Goal: Task Accomplishment & Management: Complete application form

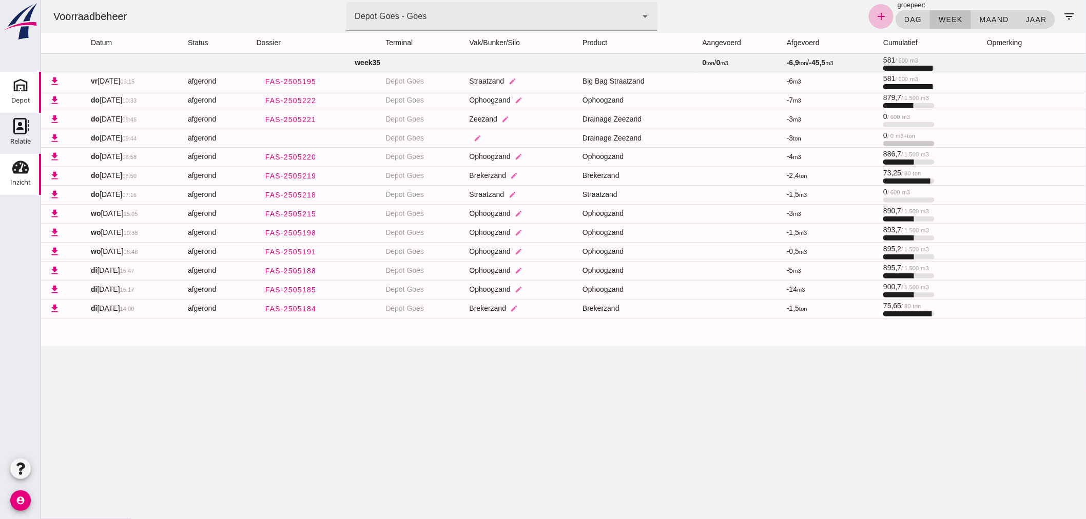
click at [16, 89] on icon "Depot" at bounding box center [20, 85] width 16 height 16
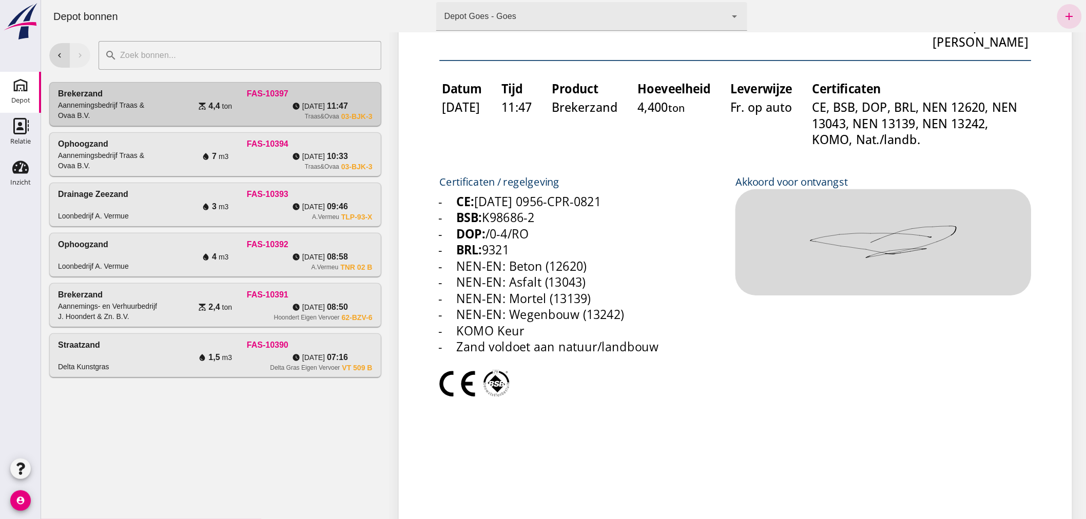
scroll to position [342, 0]
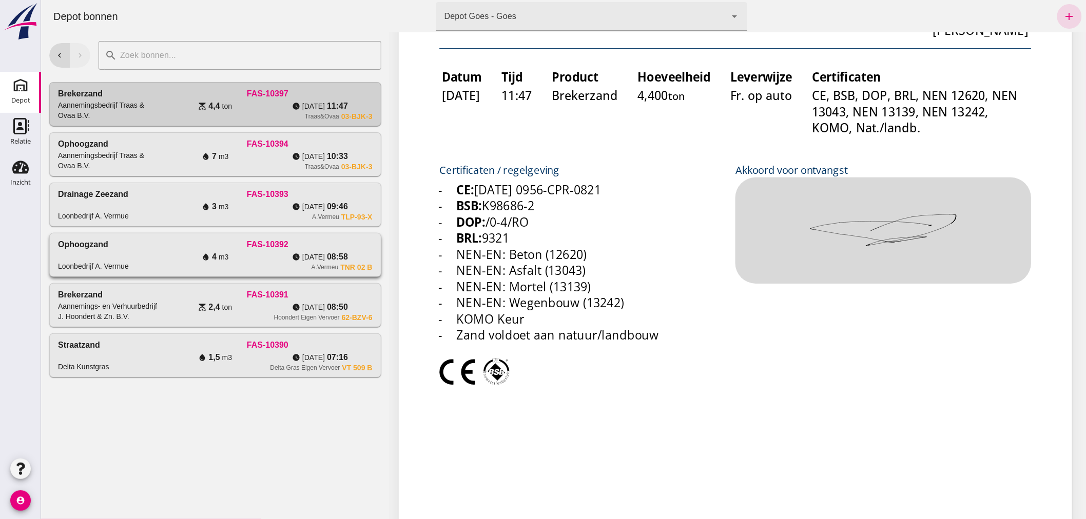
click at [162, 242] on div "FAS-10392" at bounding box center [266, 245] width 209 height 12
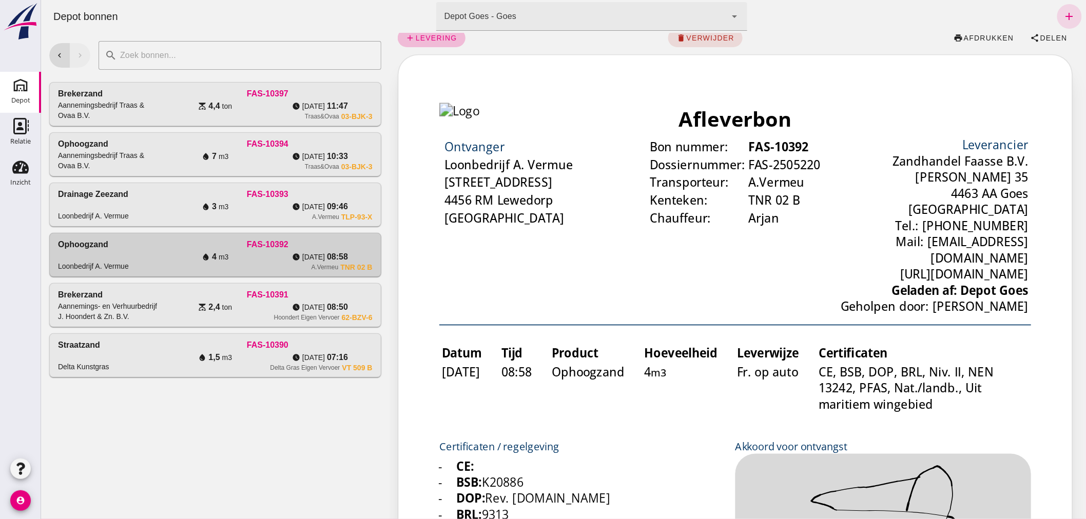
scroll to position [0, 0]
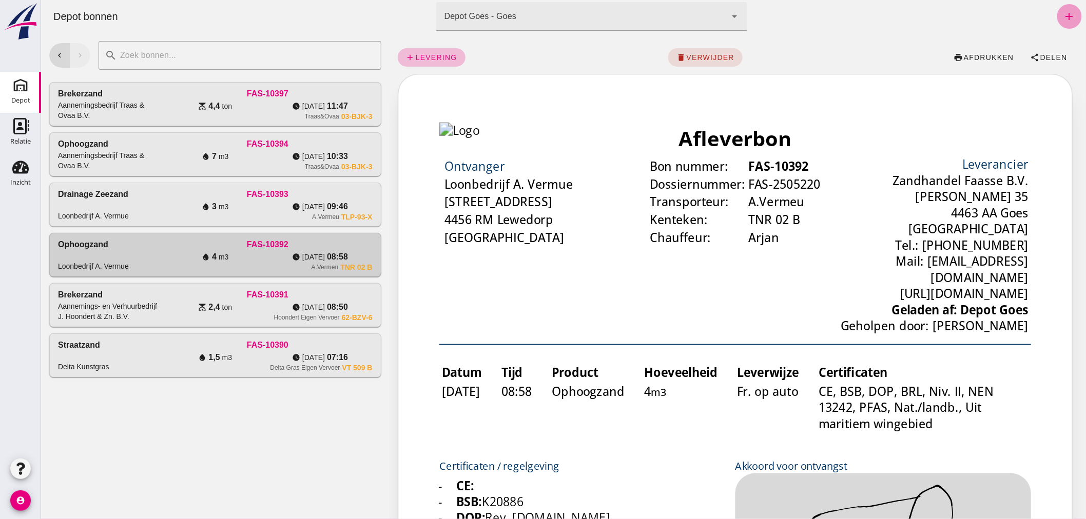
click at [1063, 13] on icon "add" at bounding box center [1069, 16] width 12 height 12
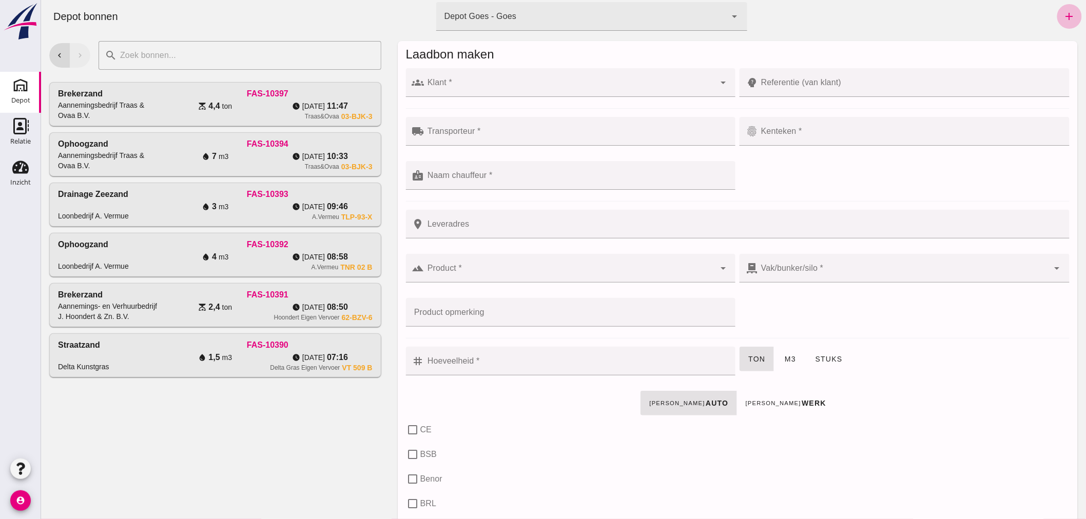
click at [465, 79] on div at bounding box center [569, 82] width 291 height 29
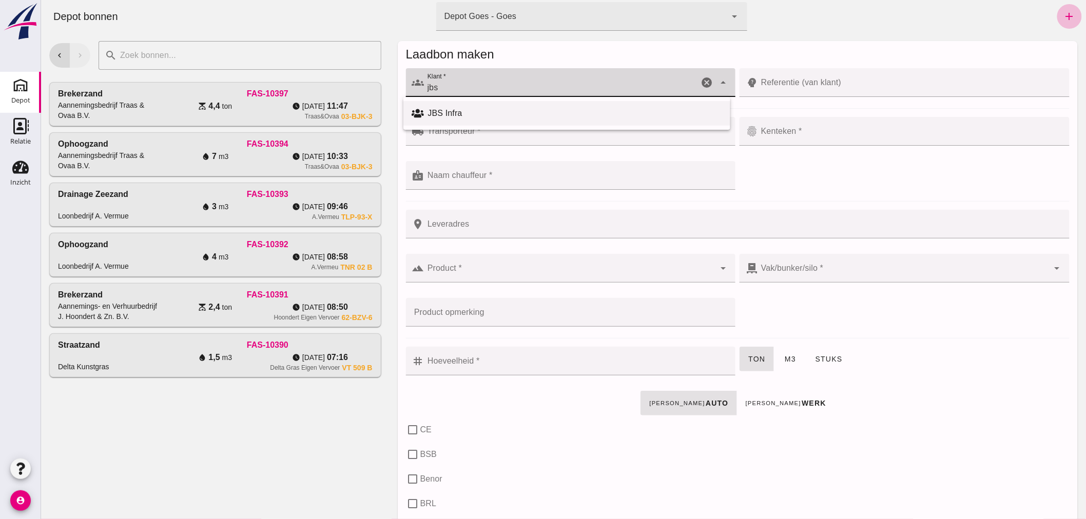
click at [460, 115] on div "JBS Infra" at bounding box center [575, 113] width 294 height 12
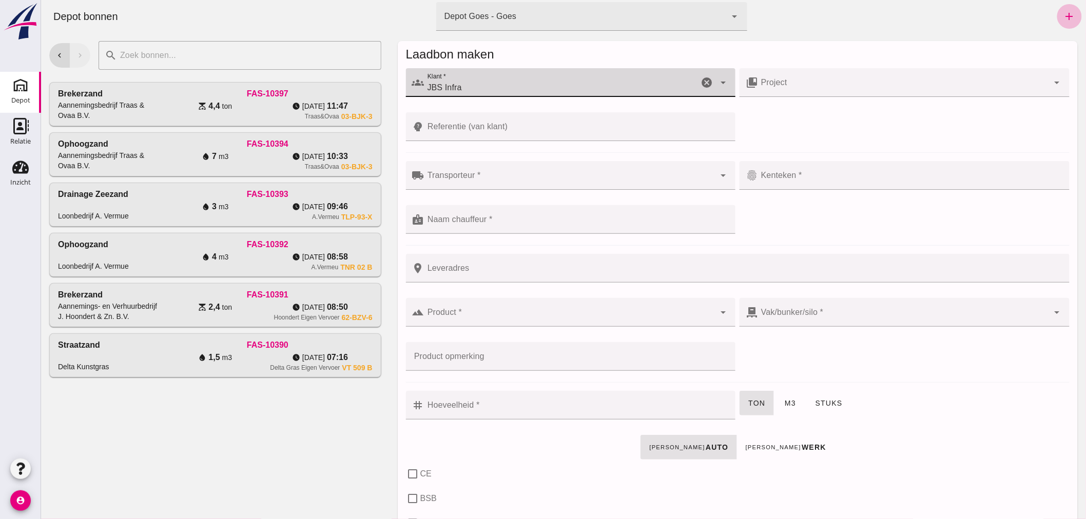
type input "JBS Infra"
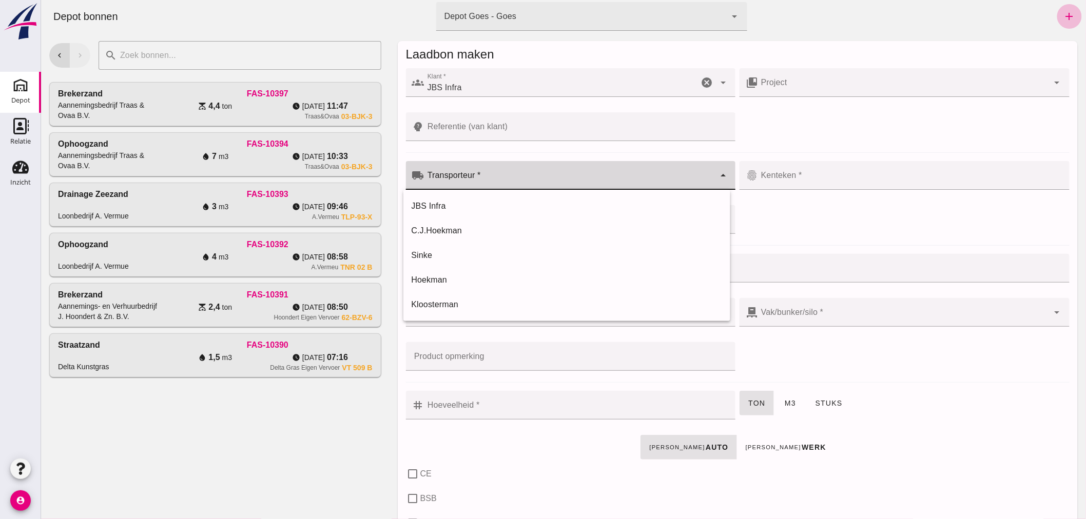
click at [502, 179] on input "Transporteur *" at bounding box center [569, 181] width 291 height 12
click at [484, 208] on div "JBS Infra" at bounding box center [566, 206] width 311 height 12
type input "JBS Infra"
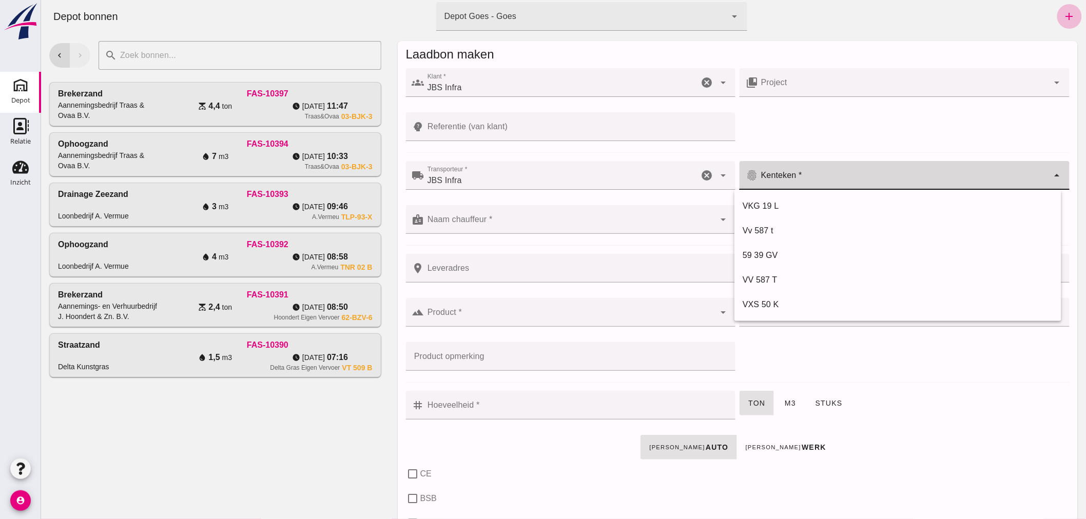
click at [831, 177] on input "Kenteken *" at bounding box center [903, 181] width 291 height 12
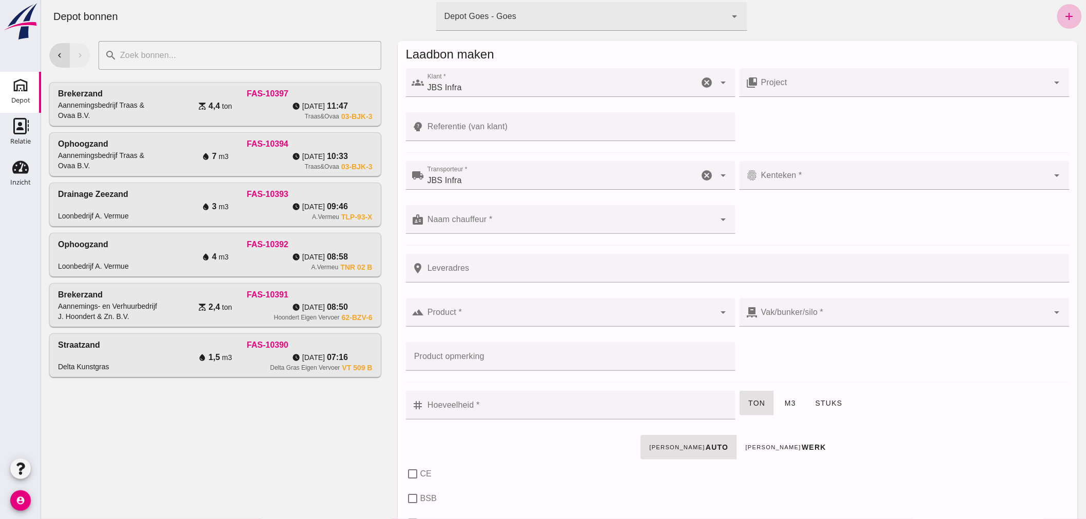
click at [865, 171] on div at bounding box center [903, 175] width 291 height 29
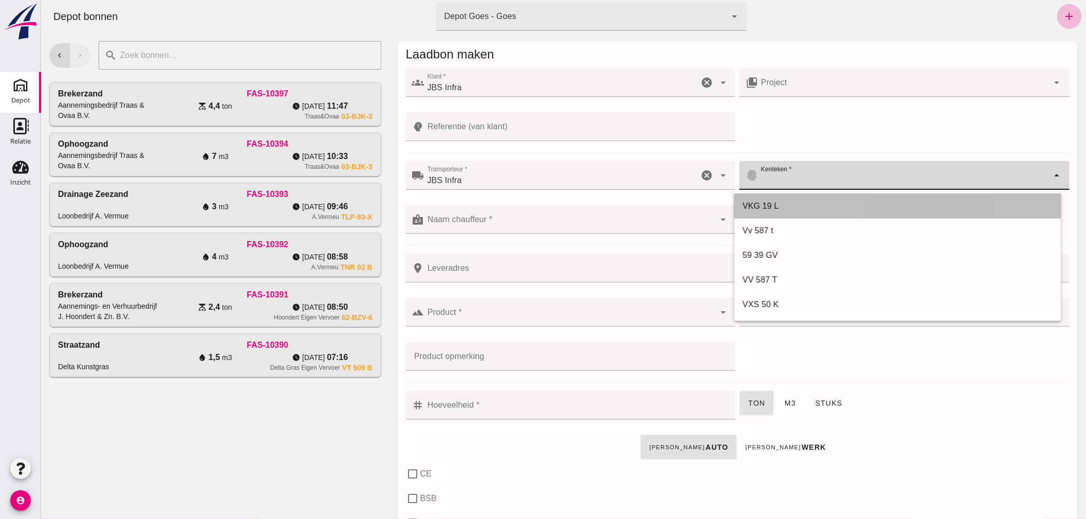
click at [791, 201] on div "VKG 19 L" at bounding box center [897, 206] width 311 height 12
type input "VKG 19 L"
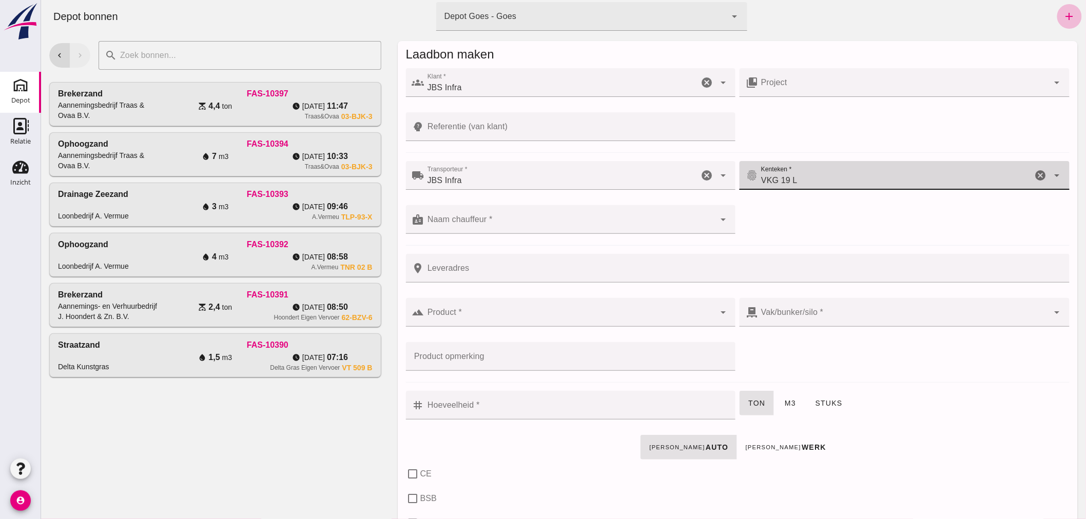
click at [571, 211] on div at bounding box center [569, 219] width 291 height 29
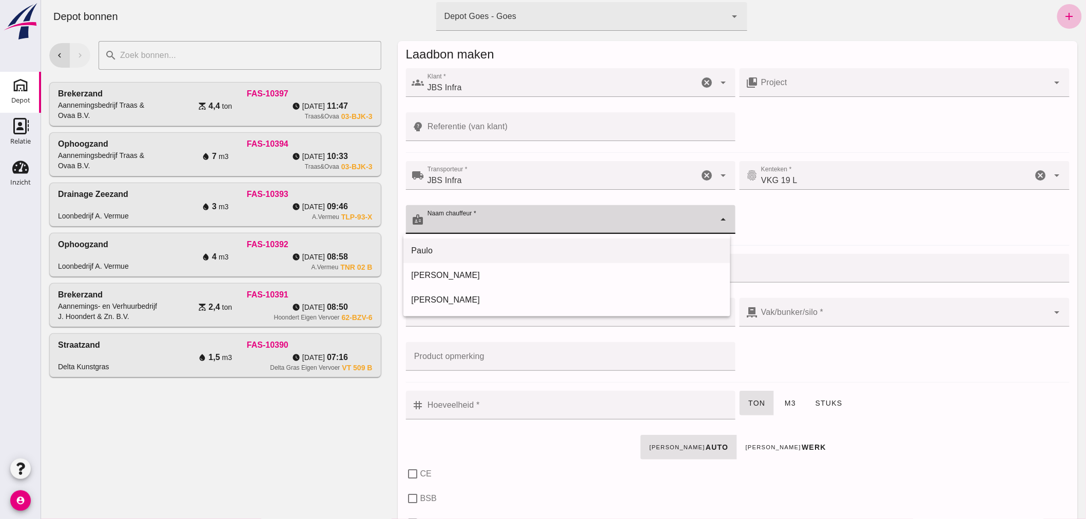
click at [477, 250] on div "Paulo" at bounding box center [566, 251] width 311 height 12
type input "Paulo"
click at [524, 122] on input "Referentie (van klant)" at bounding box center [576, 126] width 305 height 29
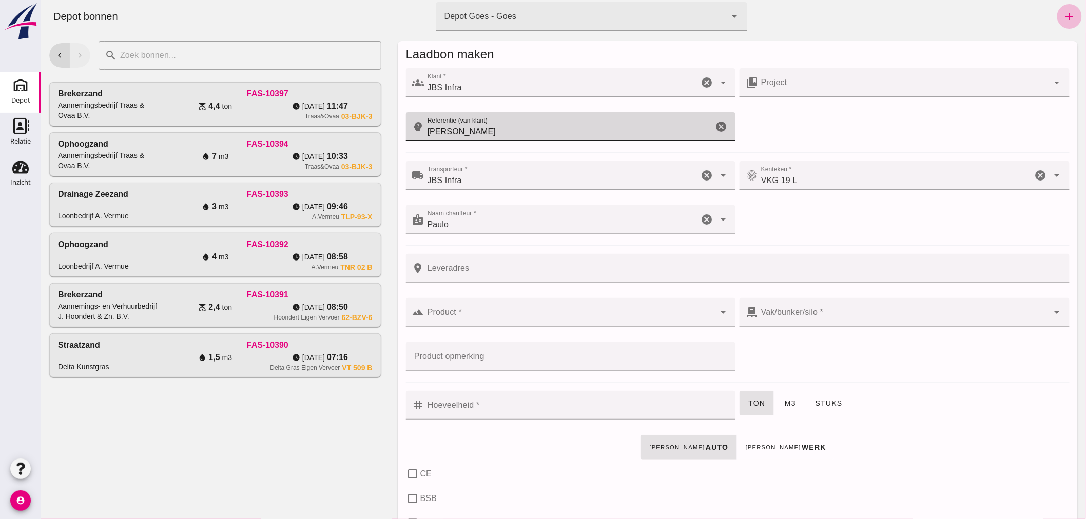
type input "[PERSON_NAME]"
click at [513, 312] on input "Product *" at bounding box center [569, 318] width 291 height 12
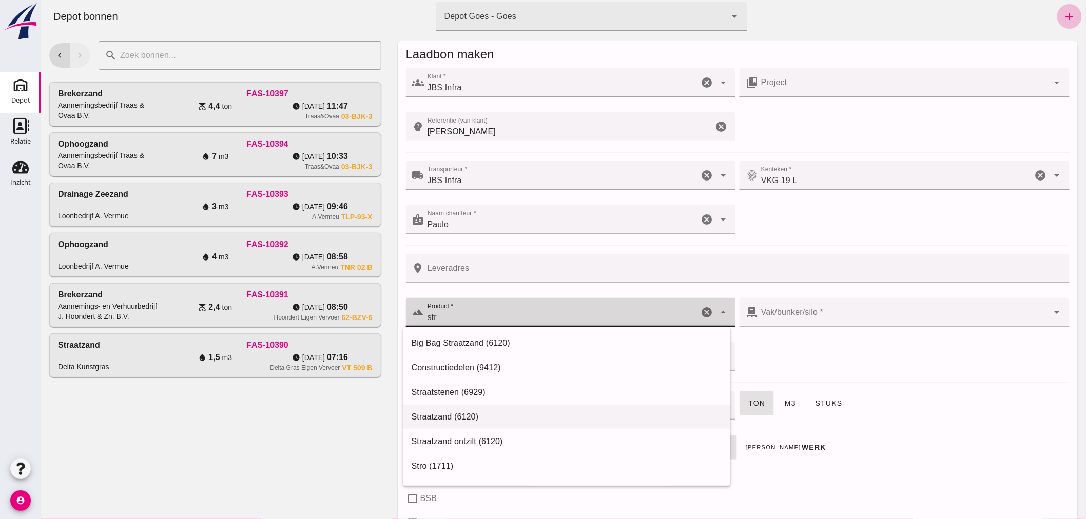
click at [477, 414] on div "Straatzand (6120)" at bounding box center [566, 417] width 311 height 12
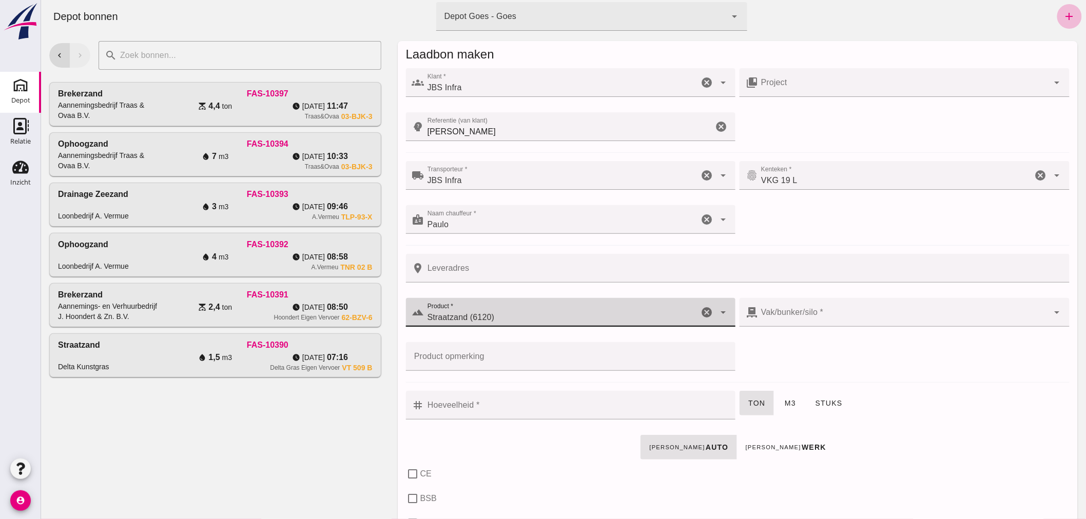
type input "Straatzand (6120)"
click at [489, 410] on input "Hoeveelheid *" at bounding box center [576, 405] width 305 height 29
type input "303"
checkbox input "true"
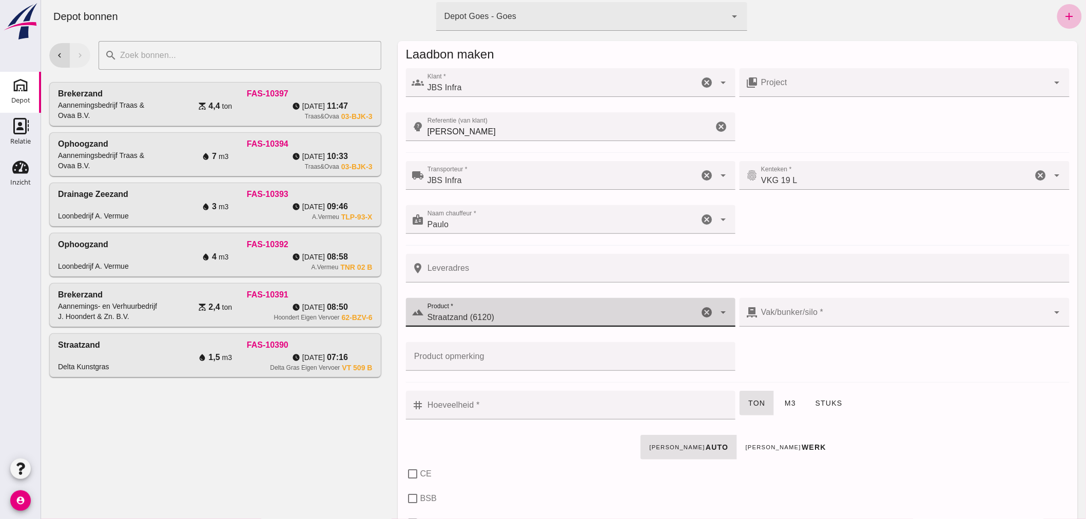
checkbox input "true"
type input "40"
checkbox input "true"
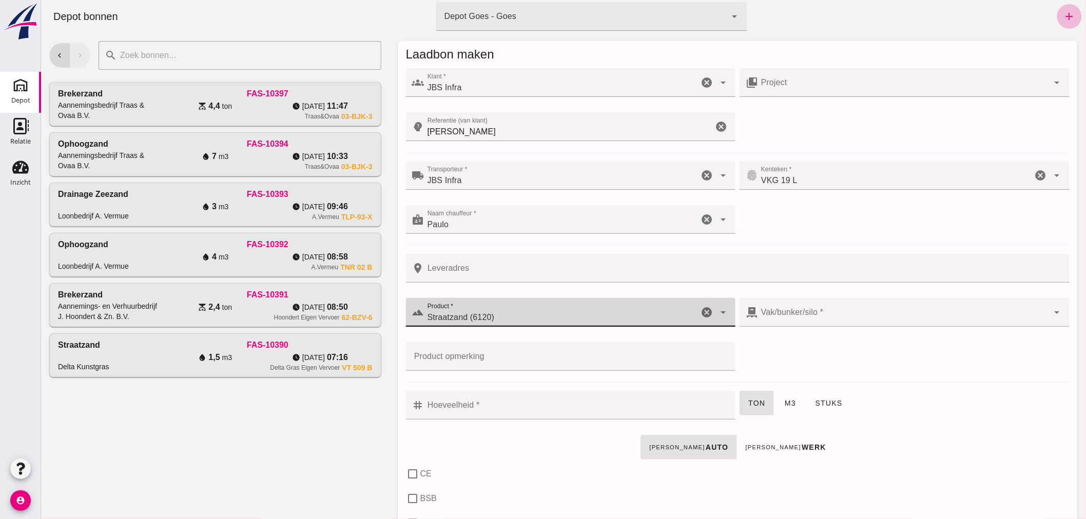
checkbox input "true"
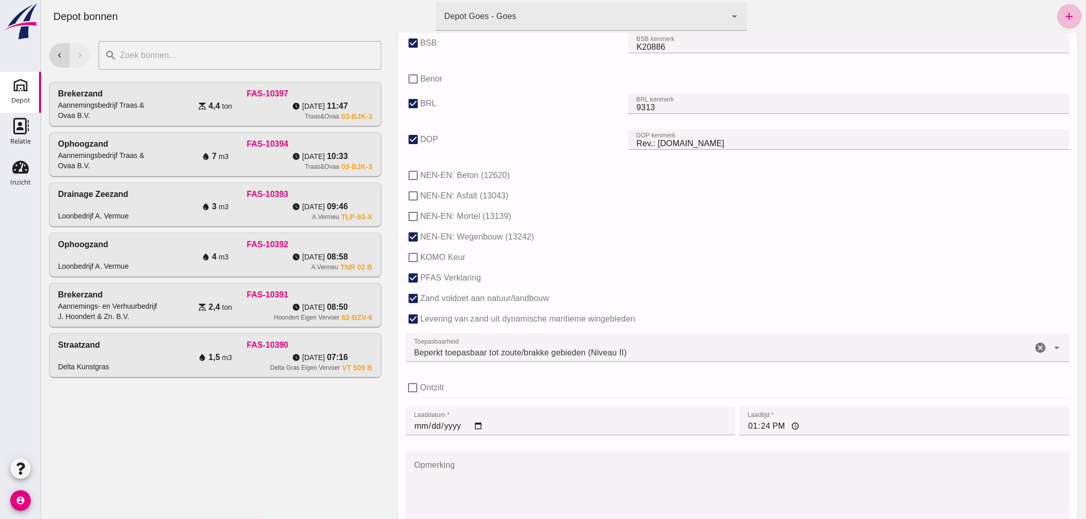
scroll to position [627, 0]
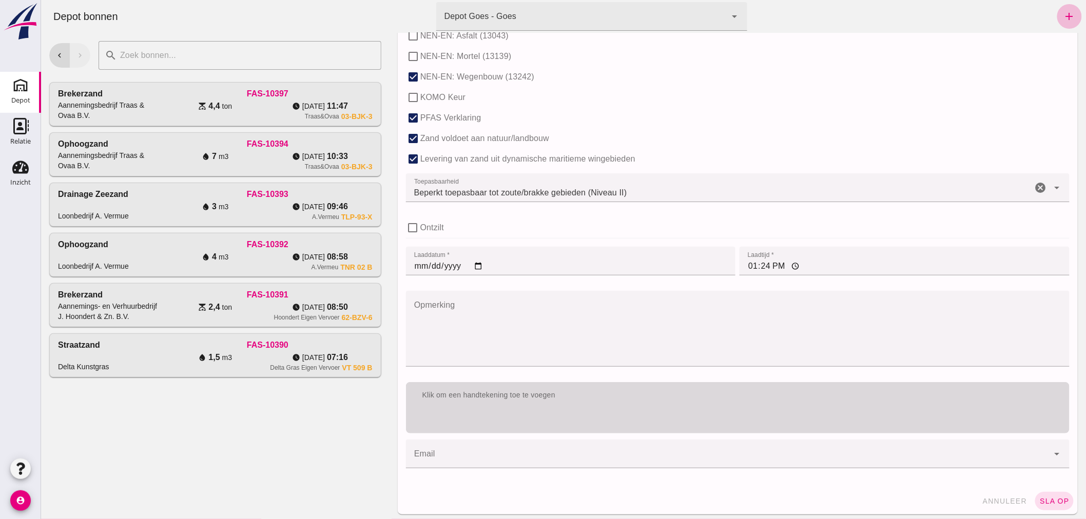
type input "1.5"
click at [739, 414] on div "Klik om een handtekening toe te voegen" at bounding box center [738, 407] width 664 height 51
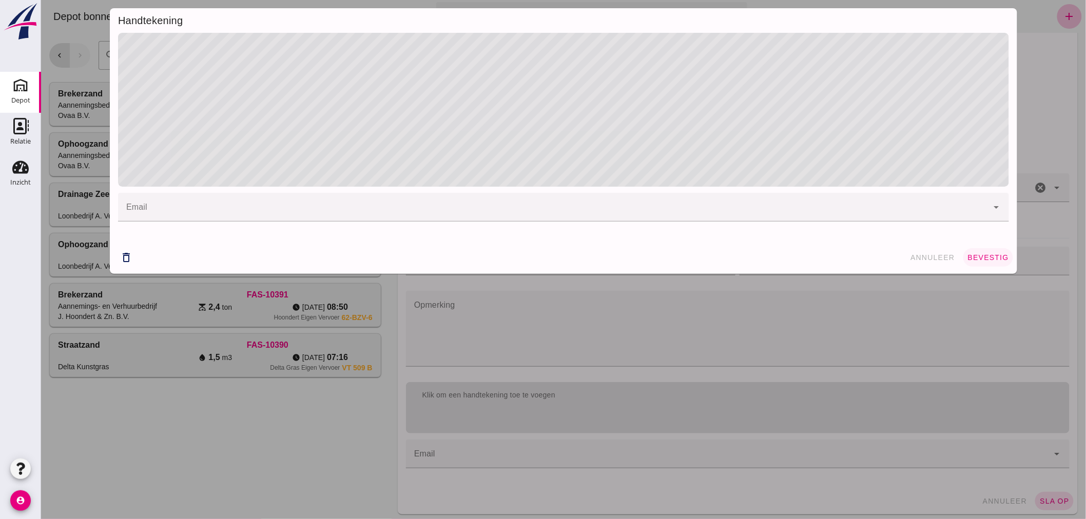
click at [974, 254] on span "bevestig" at bounding box center [988, 258] width 42 height 8
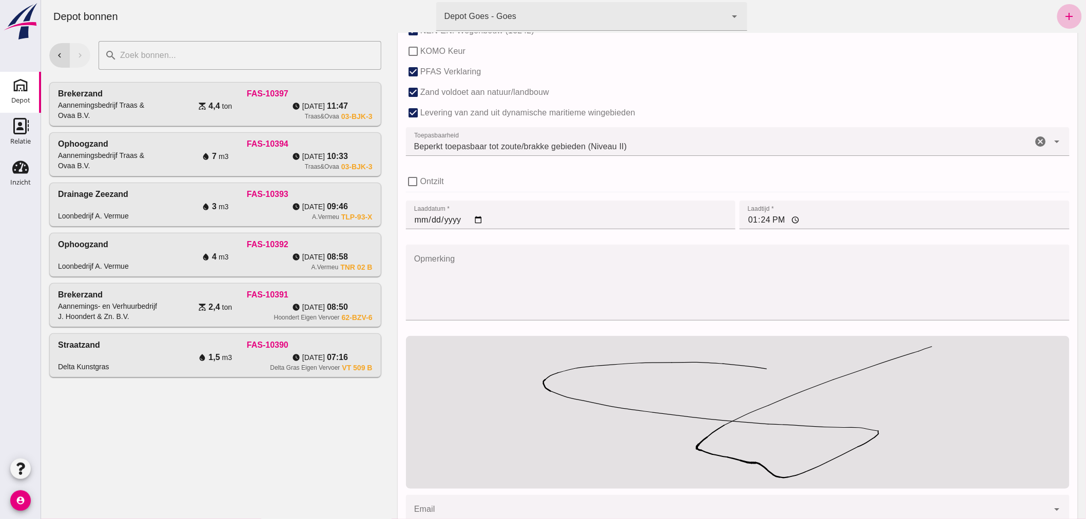
scroll to position [732, 0]
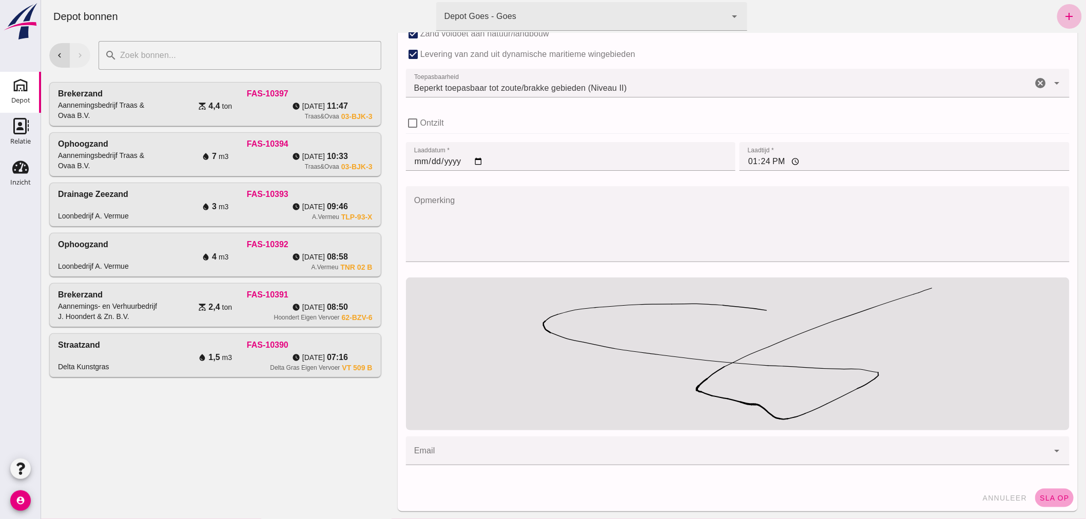
click at [1039, 495] on span "sla op" at bounding box center [1054, 498] width 30 height 8
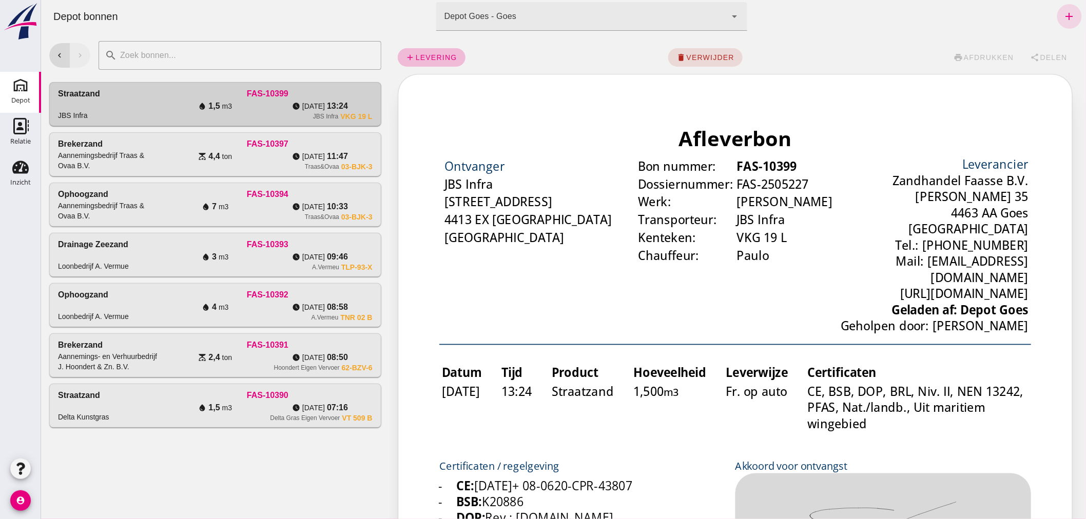
scroll to position [0, 0]
click at [1043, 53] on span "share Delen" at bounding box center [1048, 57] width 37 height 9
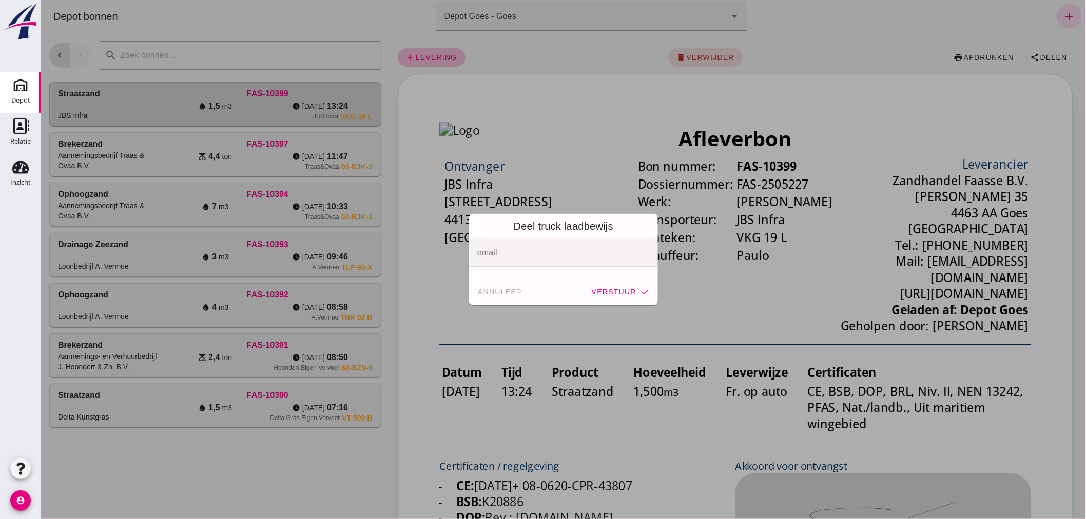
click at [560, 250] on div at bounding box center [560, 253] width 183 height 29
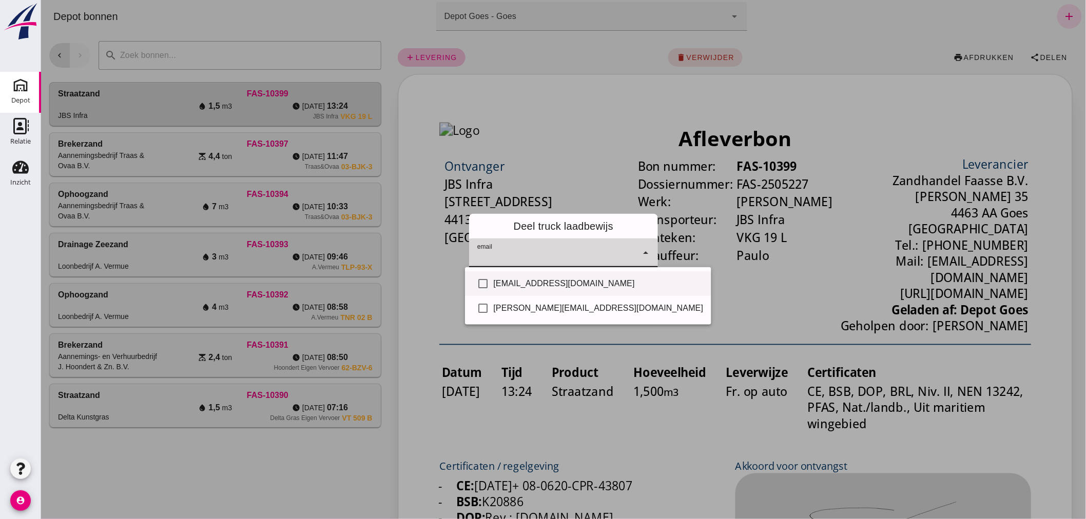
click at [547, 284] on div "Facturen@jbs-infra.nl" at bounding box center [598, 284] width 210 height 12
checkbox input "true"
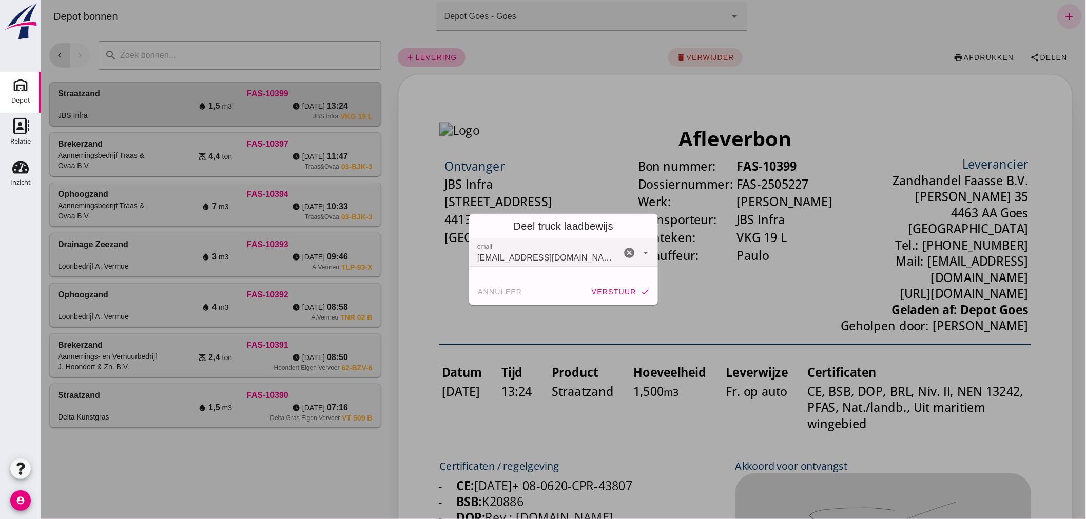
click at [567, 347] on div at bounding box center [563, 259] width 1045 height 519
click at [605, 288] on span "verstuur" at bounding box center [613, 292] width 45 height 8
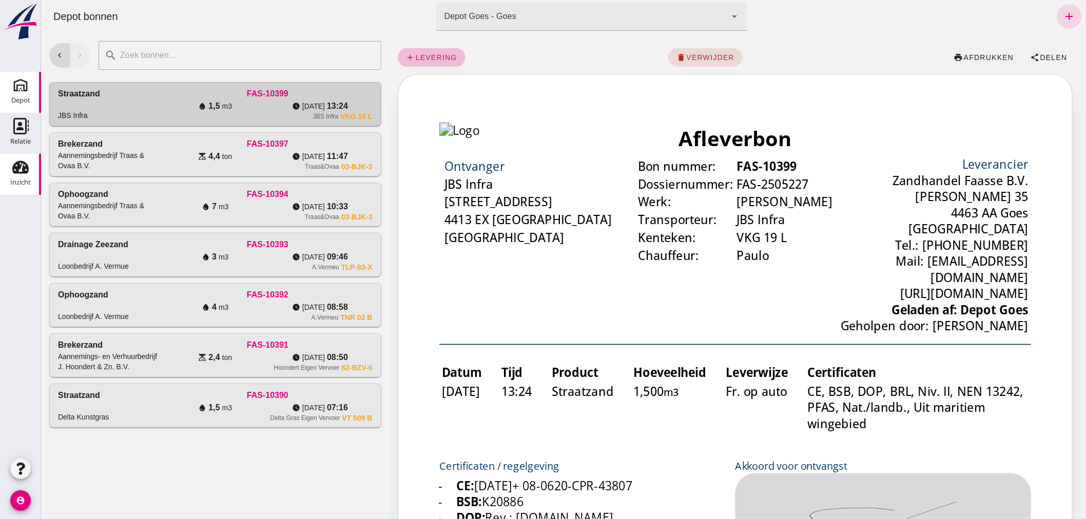
click at [21, 171] on icon "Inzicht" at bounding box center [20, 167] width 16 height 16
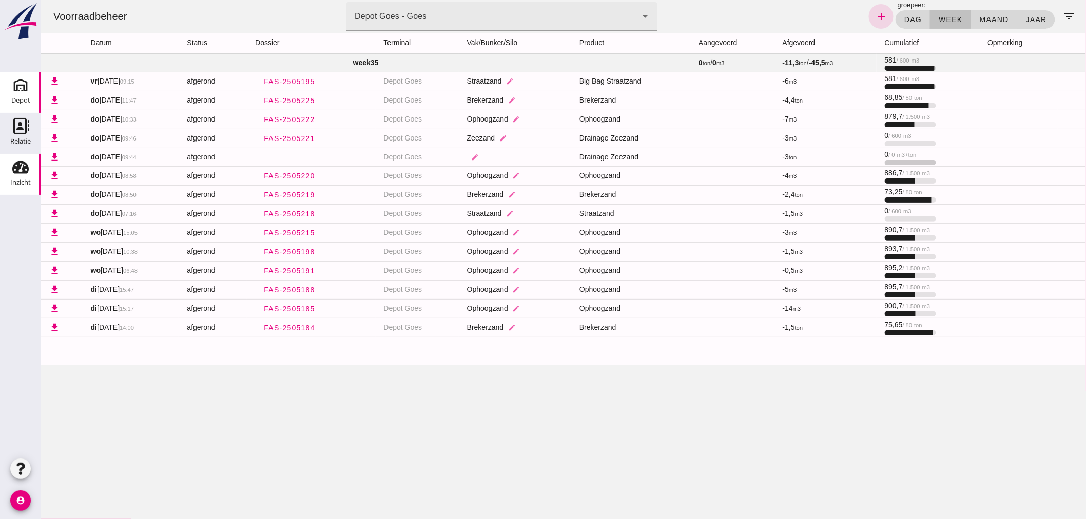
click at [25, 94] on div "Depot" at bounding box center [20, 100] width 19 height 14
